Goal: Task Accomplishment & Management: Manage account settings

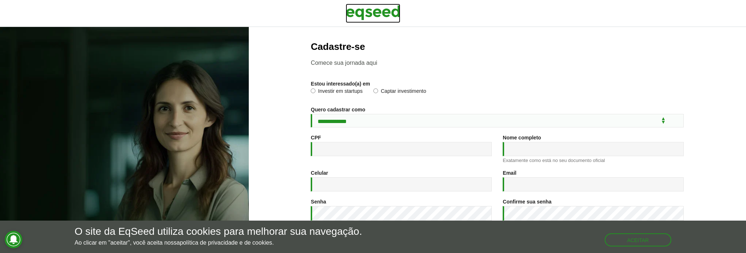
click at [359, 11] on img at bounding box center [373, 13] width 55 height 18
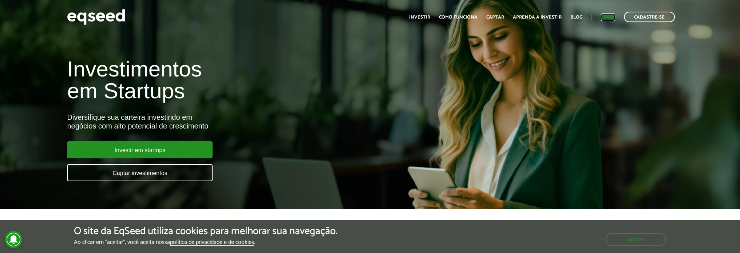
click at [612, 15] on link "Login" at bounding box center [608, 17] width 14 height 5
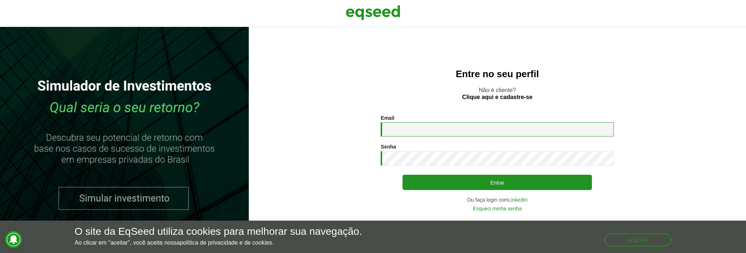
click at [416, 134] on input "Email *" at bounding box center [497, 129] width 233 height 14
type input "**********"
click at [402, 175] on button "Entrar" at bounding box center [496, 182] width 189 height 15
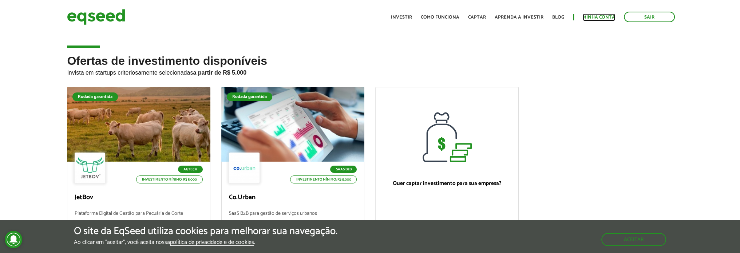
click at [587, 17] on link "Minha conta" at bounding box center [599, 17] width 32 height 5
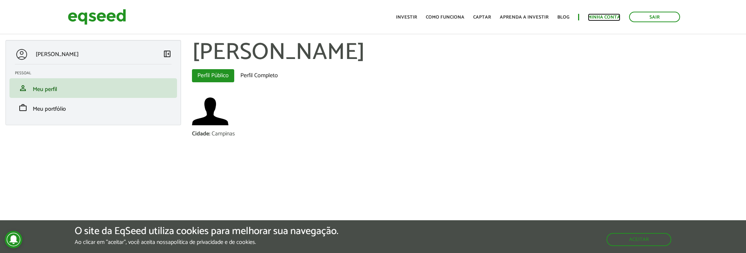
click at [595, 15] on link "Minha conta" at bounding box center [604, 17] width 32 height 5
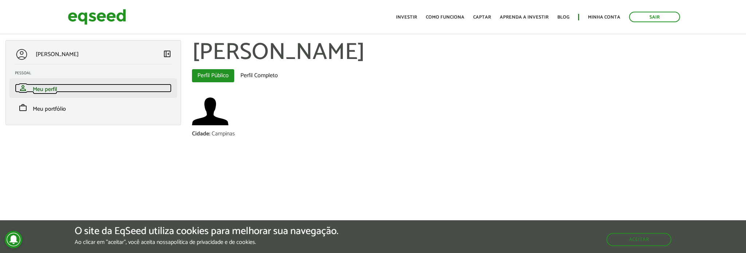
click at [54, 88] on span "Meu perfil" at bounding box center [45, 89] width 24 height 10
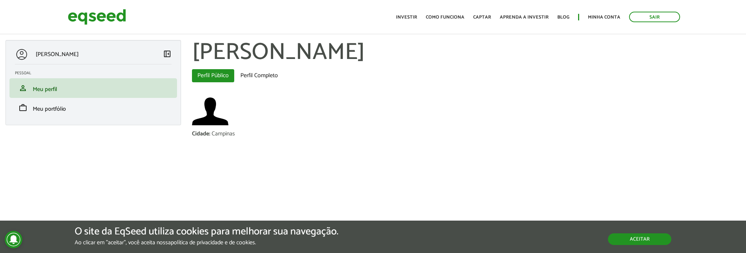
click at [649, 238] on button "Aceitar" at bounding box center [639, 239] width 63 height 12
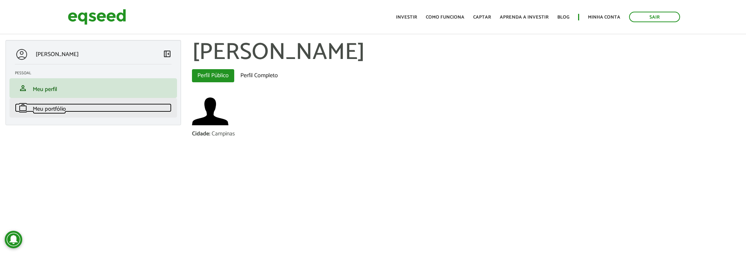
click at [67, 108] on link "work Meu portfólio" at bounding box center [93, 107] width 157 height 9
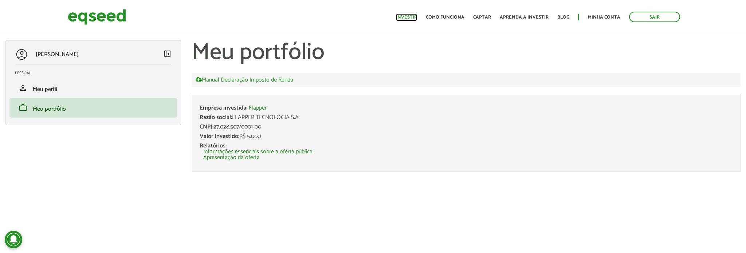
click at [413, 16] on link "Investir" at bounding box center [406, 17] width 21 height 5
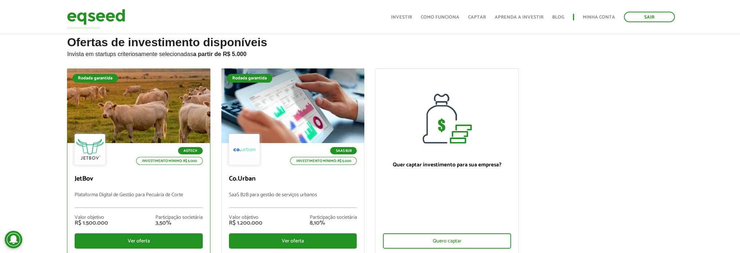
scroll to position [36, 0]
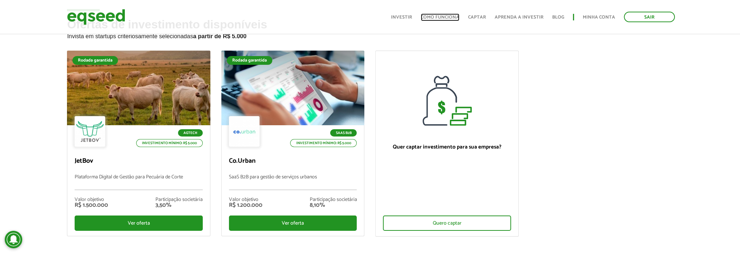
click at [450, 20] on link "Como funciona" at bounding box center [440, 17] width 39 height 5
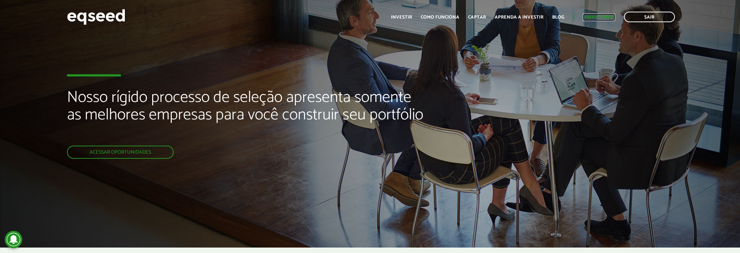
click at [600, 20] on link "Minha conta" at bounding box center [599, 17] width 32 height 5
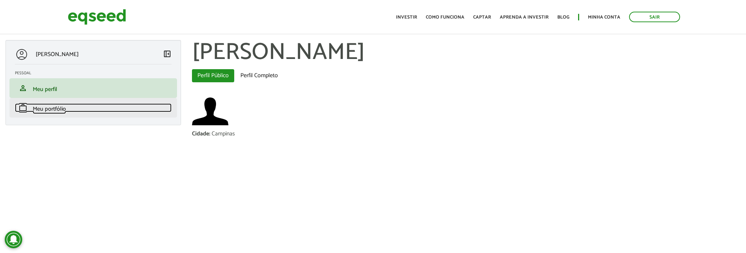
click at [54, 111] on span "Meu portfólio" at bounding box center [49, 109] width 33 height 10
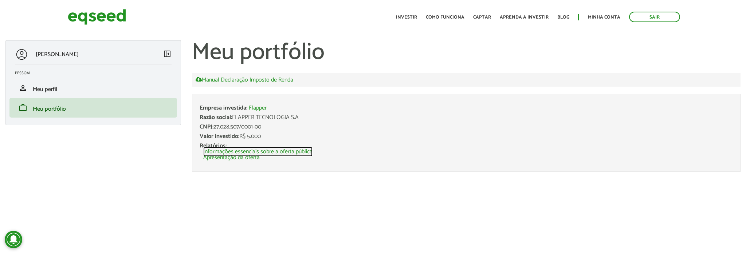
click at [261, 149] on link "Informações essenciais sobre a oferta pública" at bounding box center [257, 152] width 109 height 6
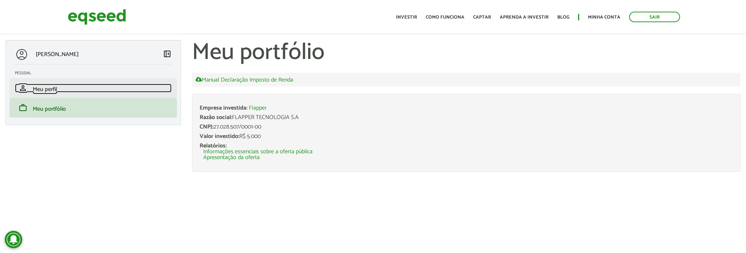
click at [54, 90] on span "Meu perfil" at bounding box center [45, 89] width 24 height 10
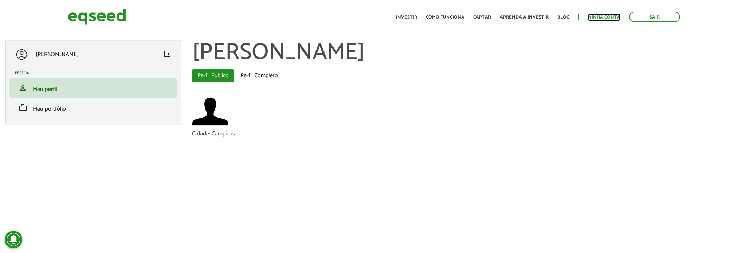
click at [600, 15] on link "Minha conta" at bounding box center [604, 17] width 32 height 5
click at [587, 16] on ul "Início Investir Como funciona Captar Aprenda a investir Blog Minha conta Sair" at bounding box center [537, 17] width 291 height 11
click at [597, 16] on link "Minha conta" at bounding box center [604, 17] width 32 height 5
click at [417, 12] on ul "Início Investir Como funciona Captar Aprenda a investir Blog Minha conta Sair" at bounding box center [537, 17] width 291 height 11
click at [417, 15] on link "Investir" at bounding box center [406, 17] width 21 height 5
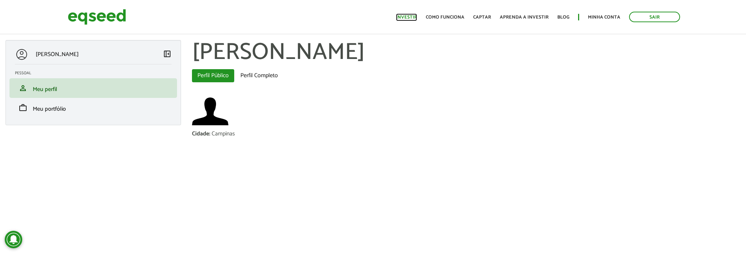
click at [415, 20] on link "Investir" at bounding box center [406, 17] width 21 height 5
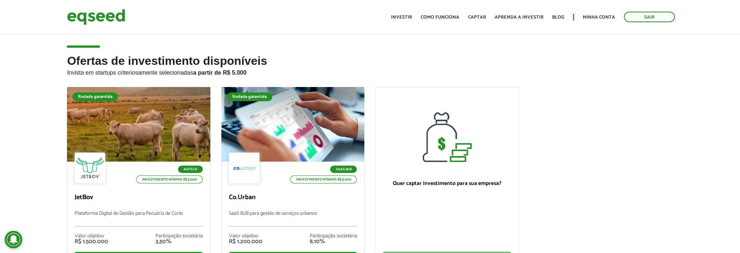
click at [406, 12] on ul "Início Investir Como funciona Captar Aprenda a investir Blog Minha conta Sair" at bounding box center [532, 17] width 291 height 11
click at [409, 17] on link "Investir" at bounding box center [401, 17] width 21 height 5
